Goal: Task Accomplishment & Management: Manage account settings

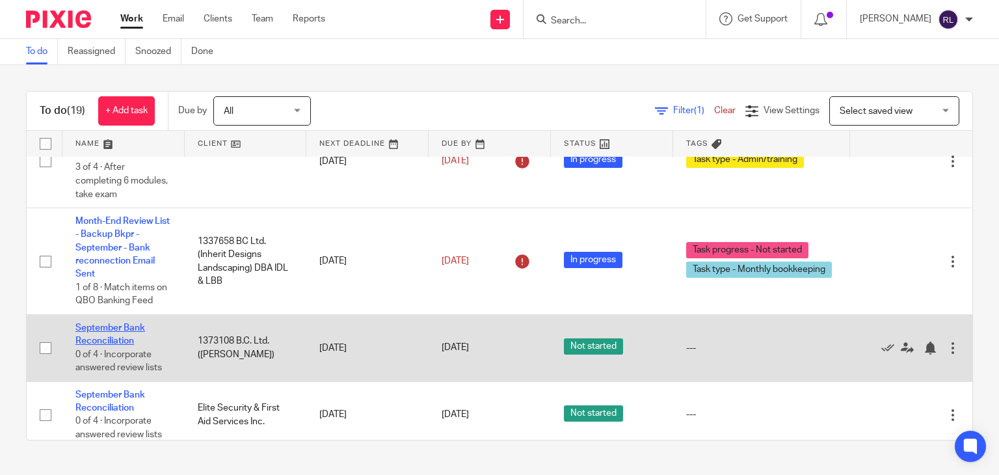
scroll to position [65, 0]
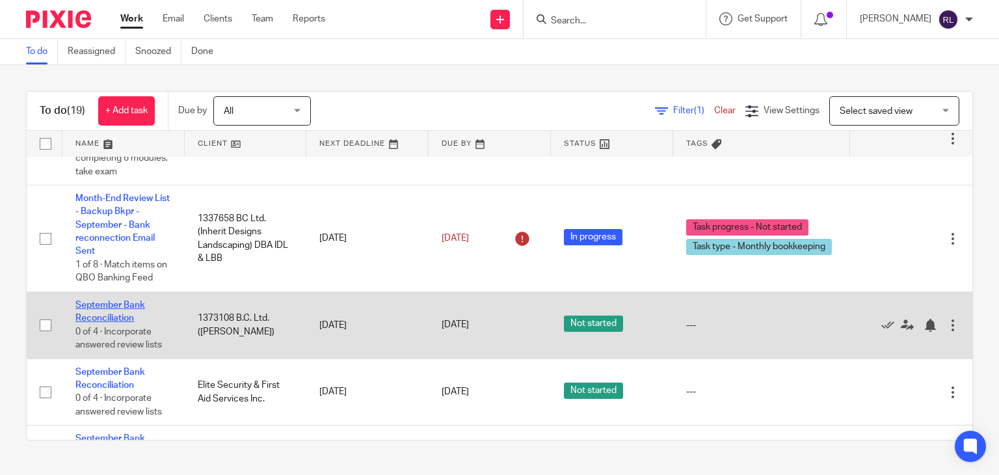
click at [119, 305] on link "September Bank Reconciliation" at bounding box center [110, 312] width 70 height 22
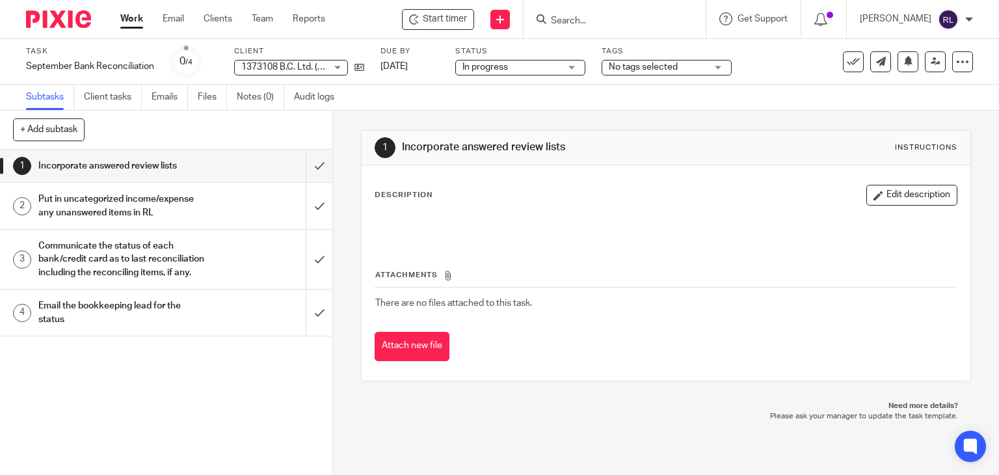
click at [62, 14] on img at bounding box center [58, 19] width 65 height 18
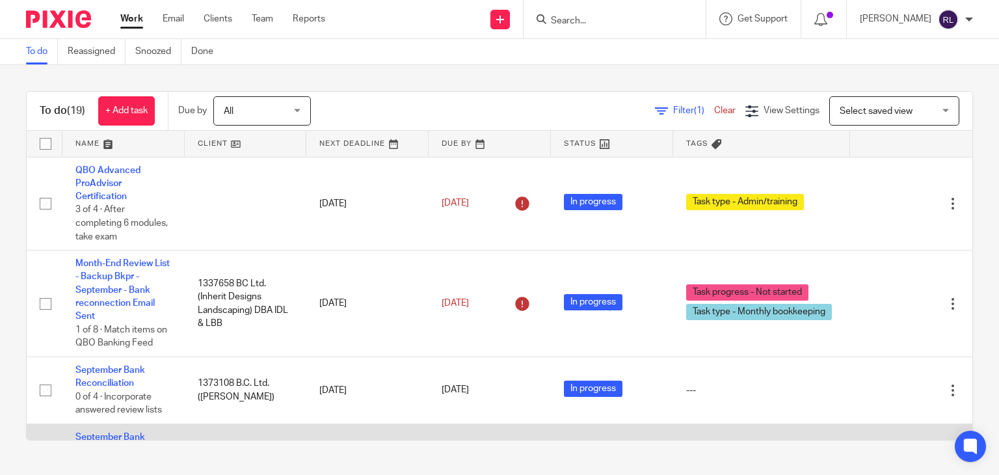
scroll to position [195, 0]
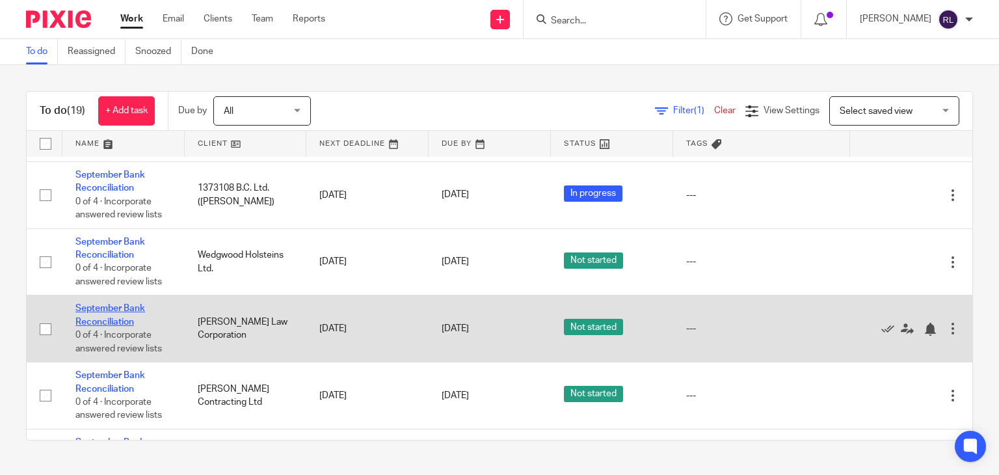
click at [109, 314] on link "September Bank Reconciliation" at bounding box center [110, 315] width 70 height 22
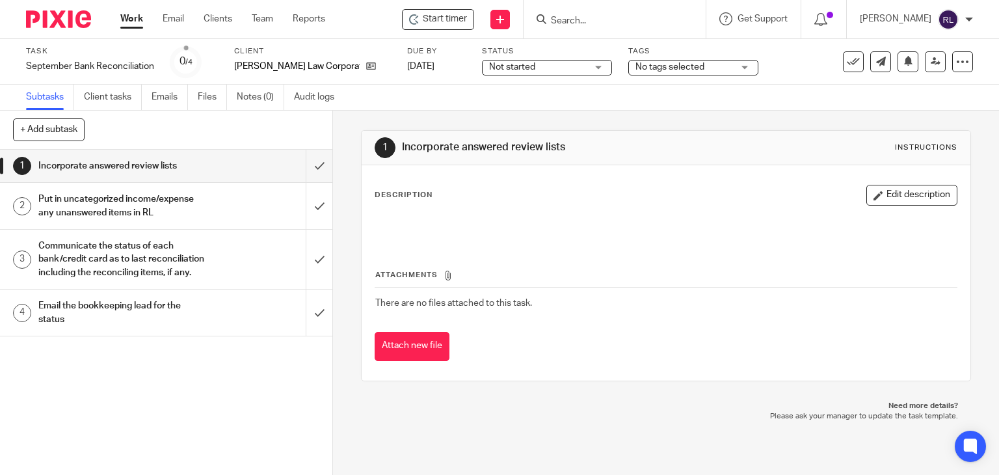
click at [73, 16] on img at bounding box center [58, 19] width 65 height 18
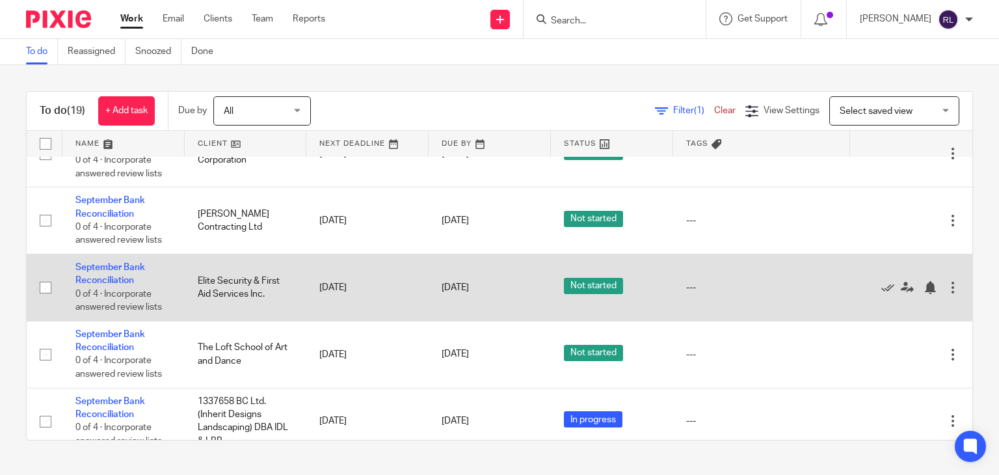
scroll to position [390, 0]
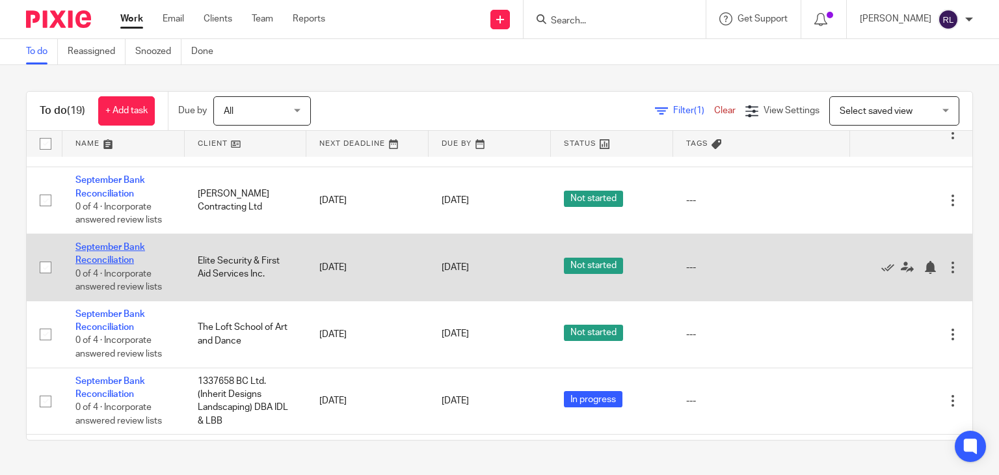
click at [120, 254] on link "September Bank Reconciliation" at bounding box center [110, 254] width 70 height 22
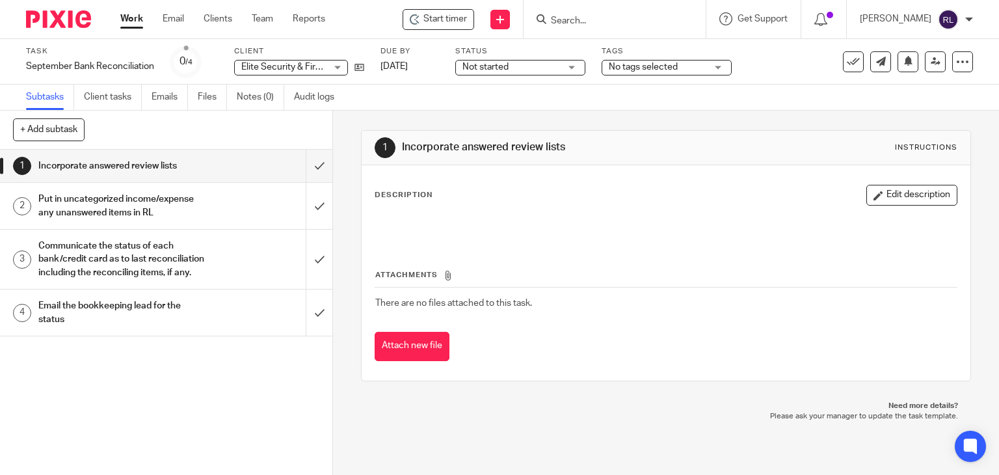
click at [306, 61] on div "Elite Security & First Aid Services Inc. Elite Security & First Aid Services In…" at bounding box center [291, 68] width 114 height 16
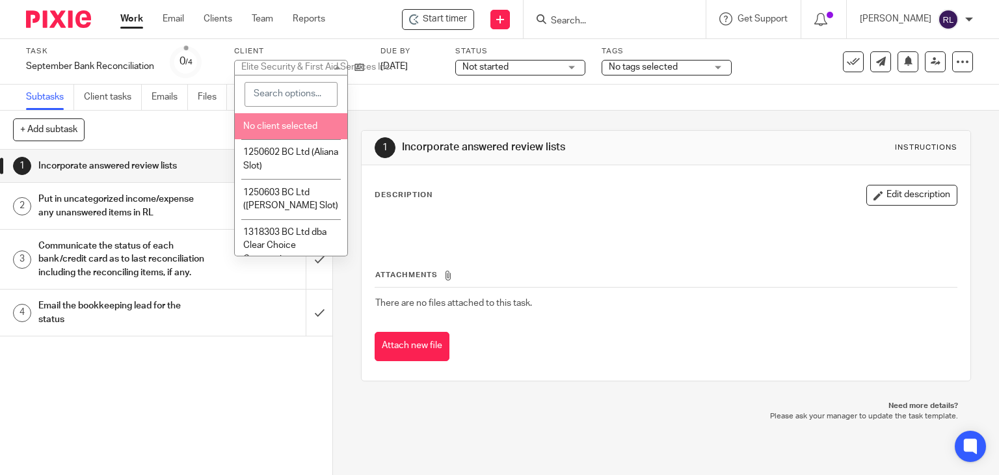
click at [504, 61] on span "Not started" at bounding box center [512, 68] width 98 height 14
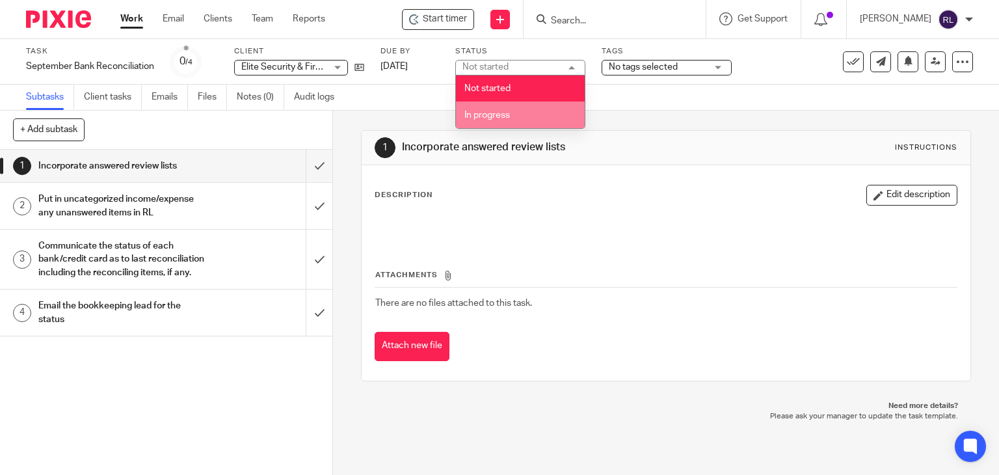
click at [502, 108] on li "In progress" at bounding box center [520, 114] width 129 height 27
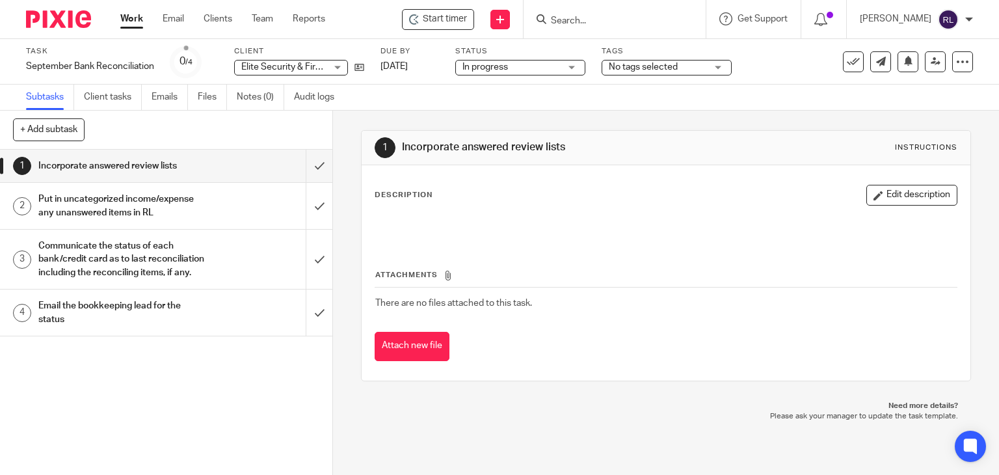
click at [61, 23] on img at bounding box center [58, 19] width 65 height 18
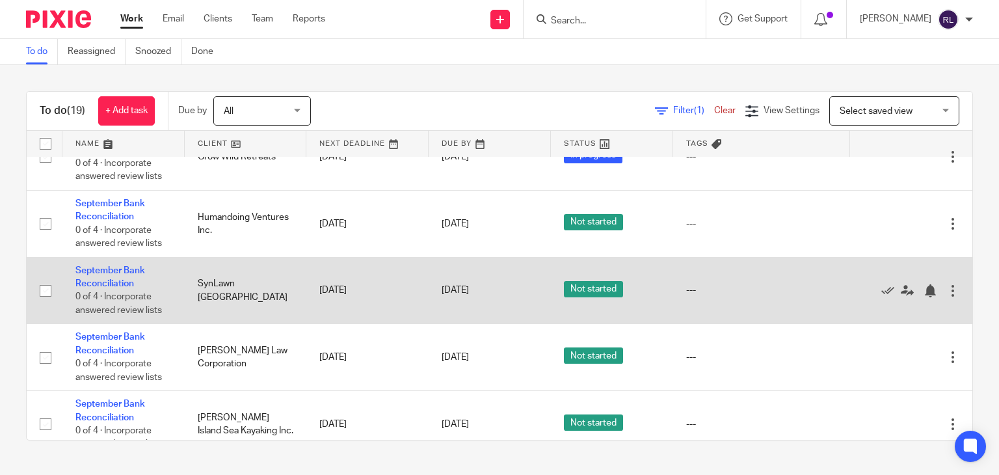
scroll to position [846, 0]
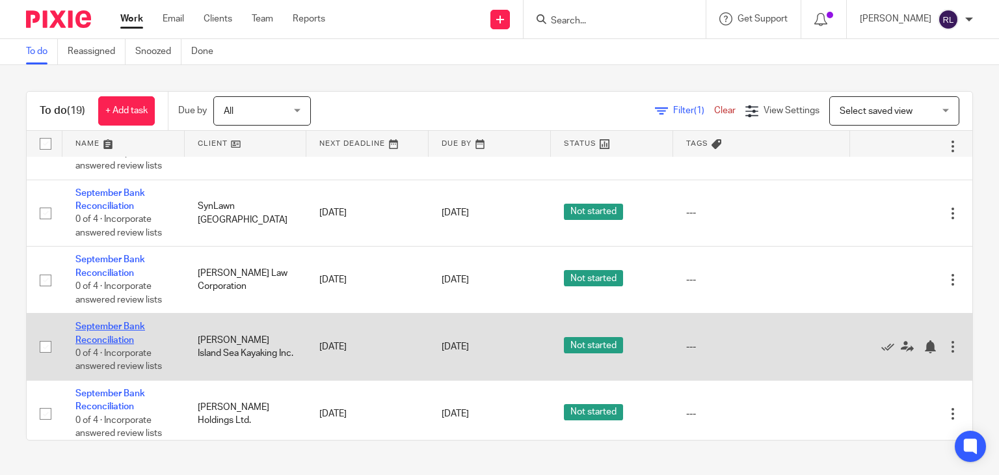
click at [104, 343] on link "September Bank Reconciliation" at bounding box center [110, 333] width 70 height 22
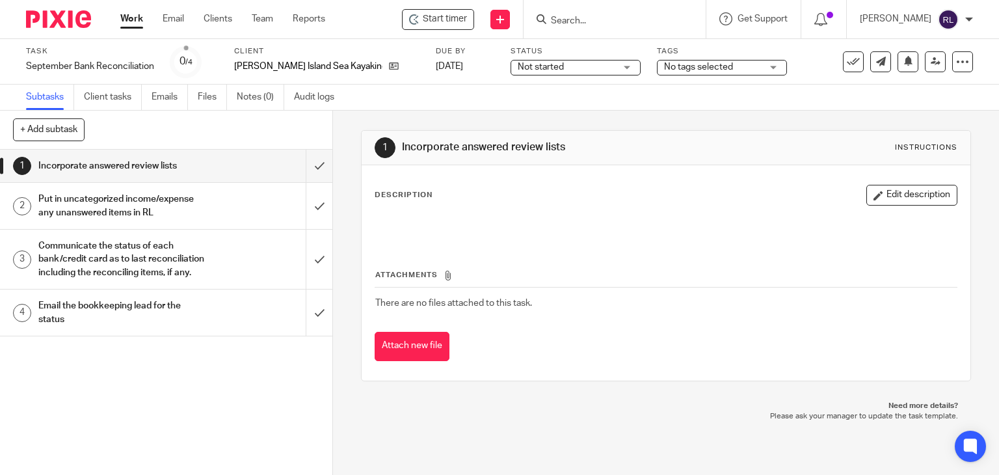
click at [544, 61] on span "Not started" at bounding box center [567, 68] width 98 height 14
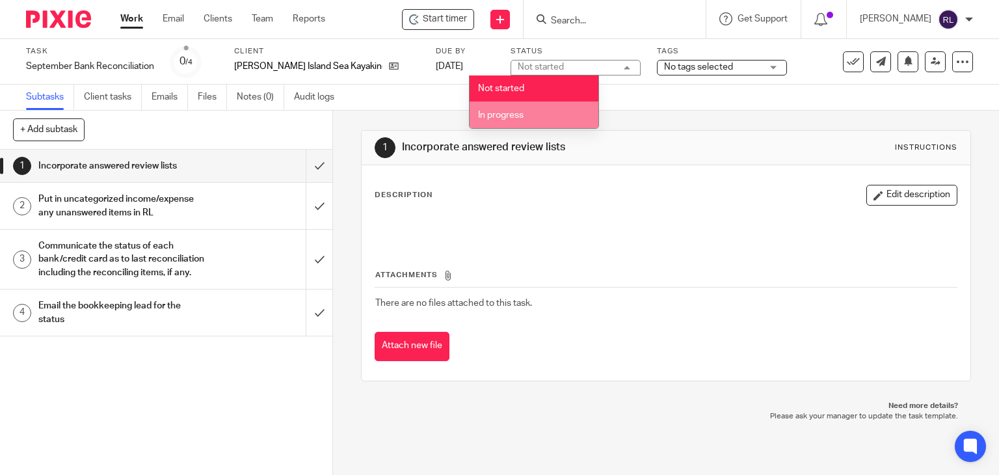
click at [531, 116] on li "In progress" at bounding box center [534, 114] width 129 height 27
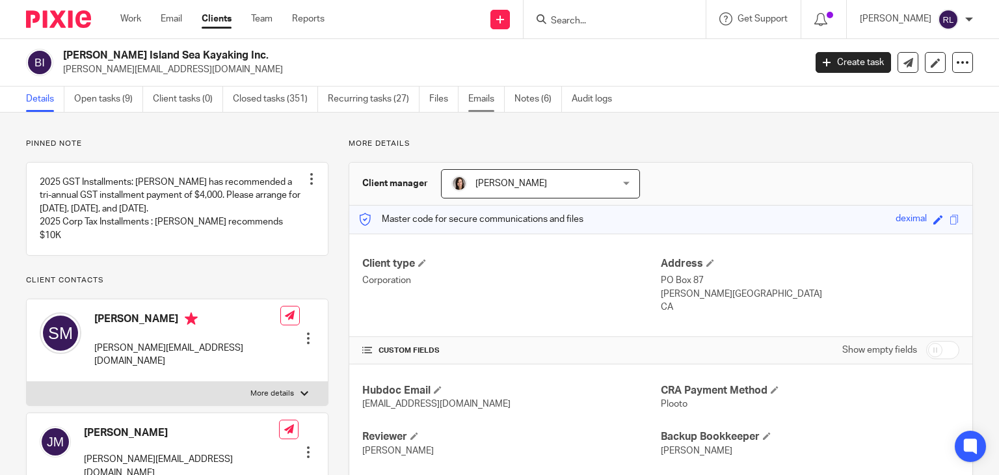
click at [476, 95] on link "Emails" at bounding box center [486, 99] width 36 height 25
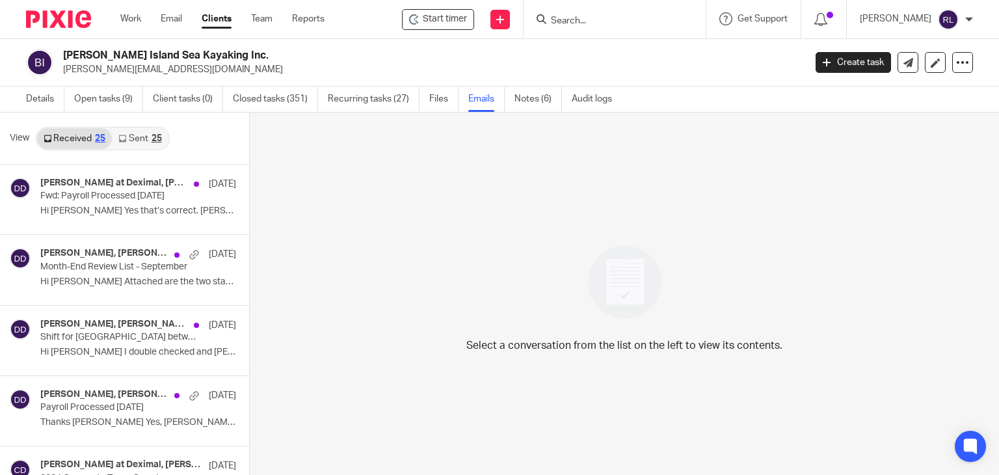
click at [135, 137] on link "Sent 25" at bounding box center [140, 138] width 56 height 21
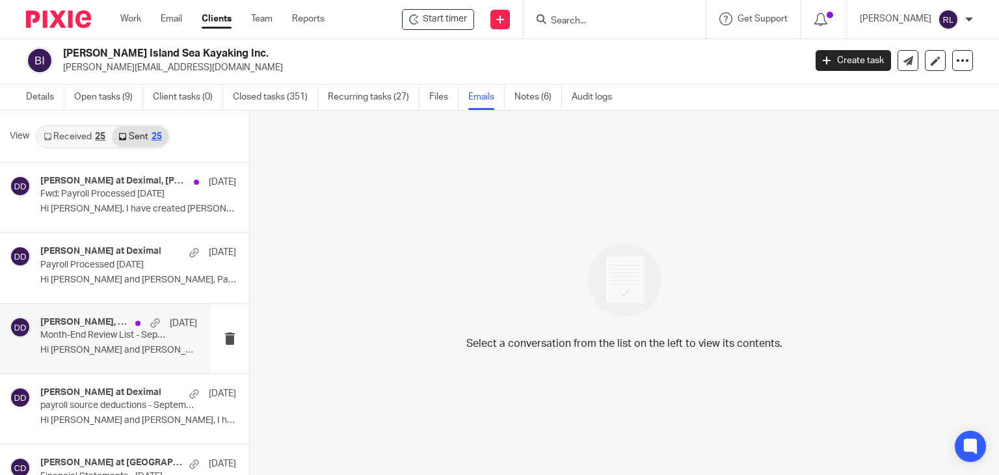
click at [126, 339] on p "Month-End Review List - September" at bounding box center [103, 335] width 126 height 11
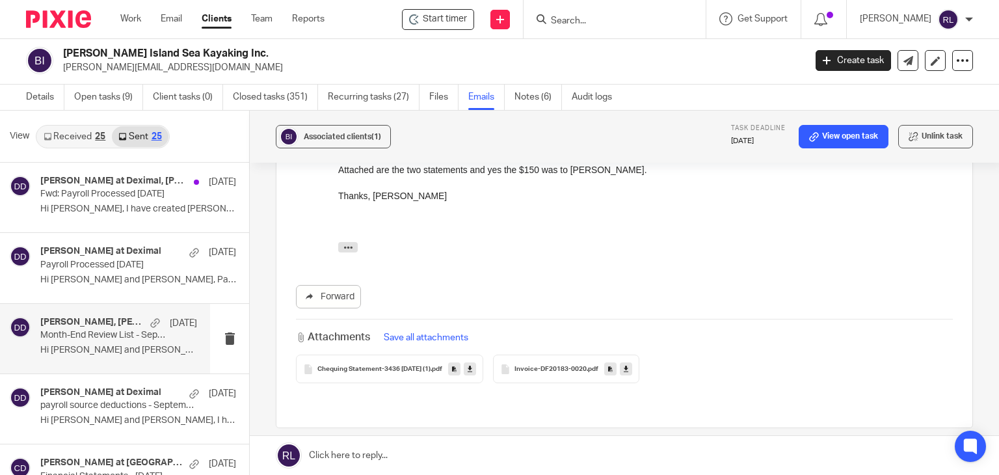
scroll to position [260, 0]
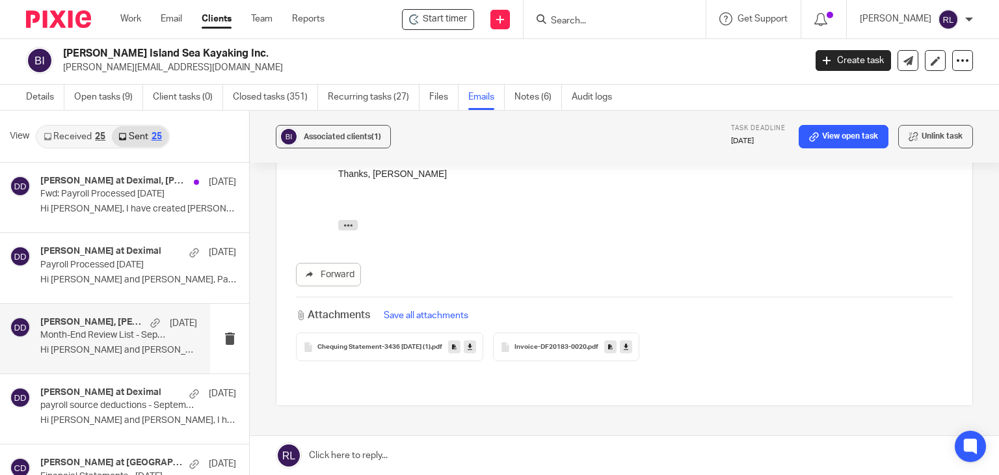
click at [572, 347] on span "Invoice-DF20183-0020" at bounding box center [551, 347] width 72 height 8
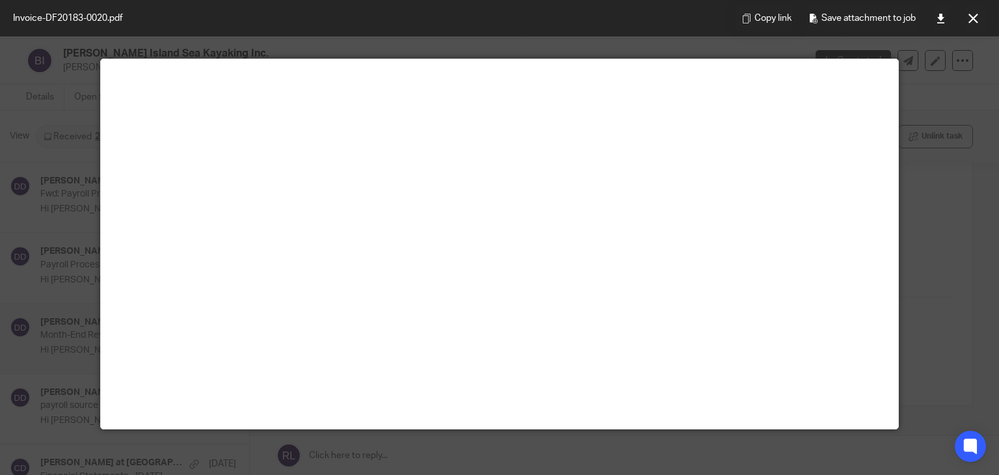
scroll to position [0, 0]
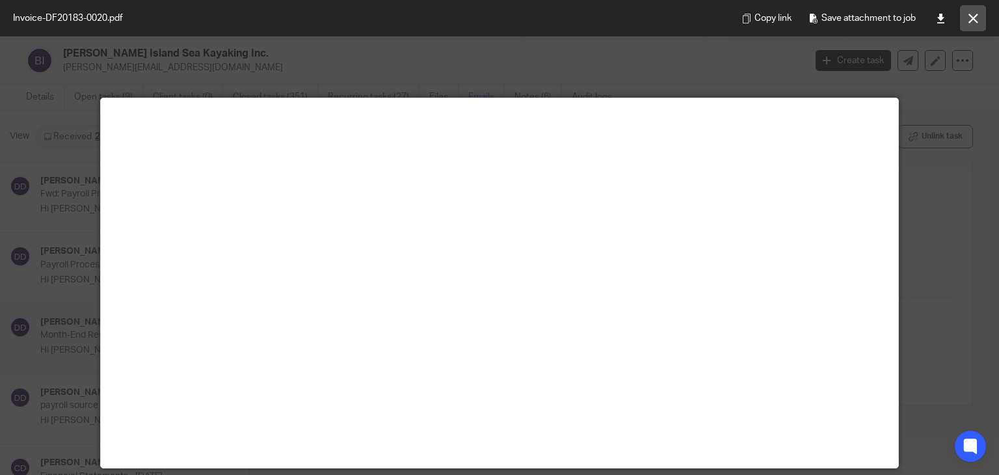
click at [976, 21] on icon at bounding box center [974, 19] width 10 height 10
